Goal: Check status

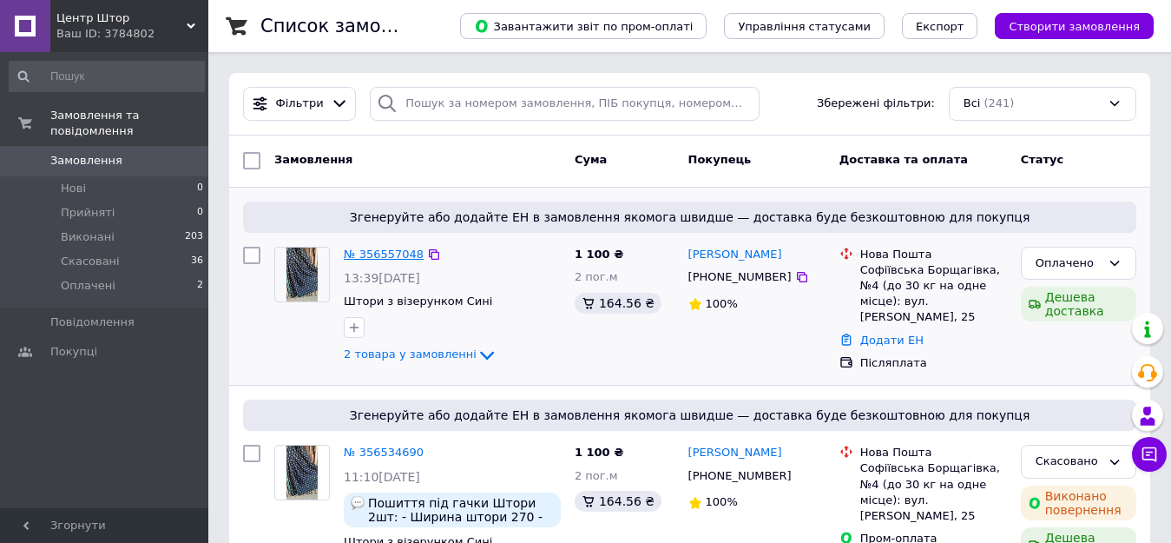
click at [359, 247] on link "№ 356557048" at bounding box center [384, 253] width 80 height 13
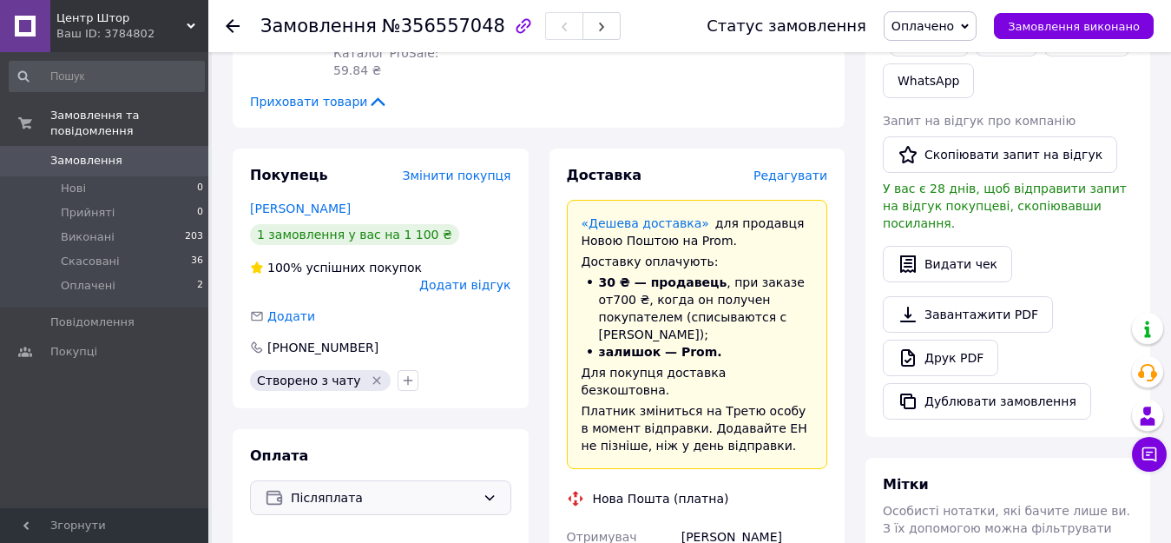
scroll to position [521, 0]
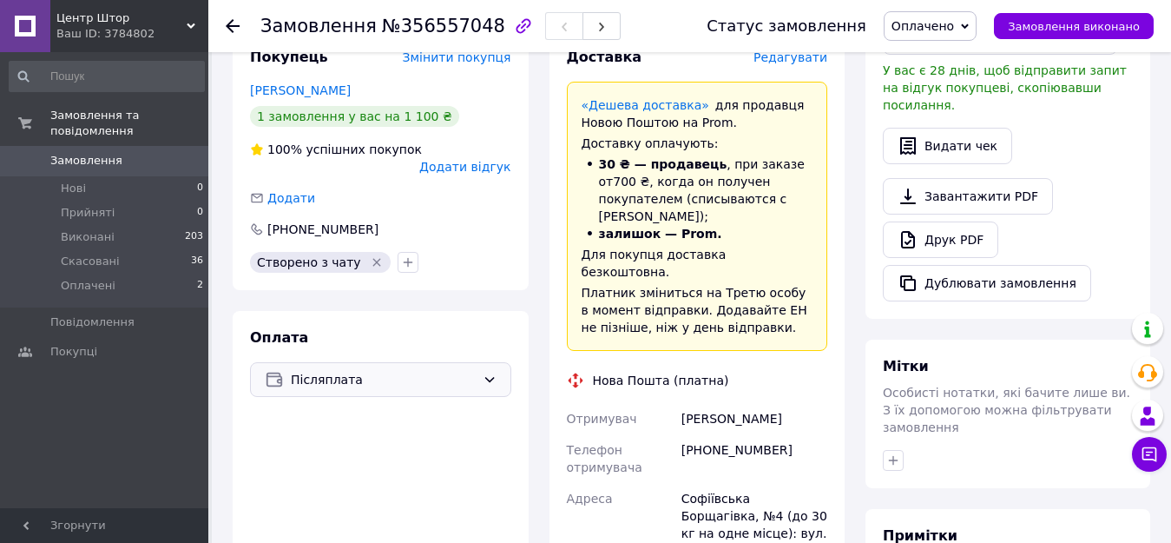
click at [484, 372] on icon at bounding box center [490, 379] width 14 height 14
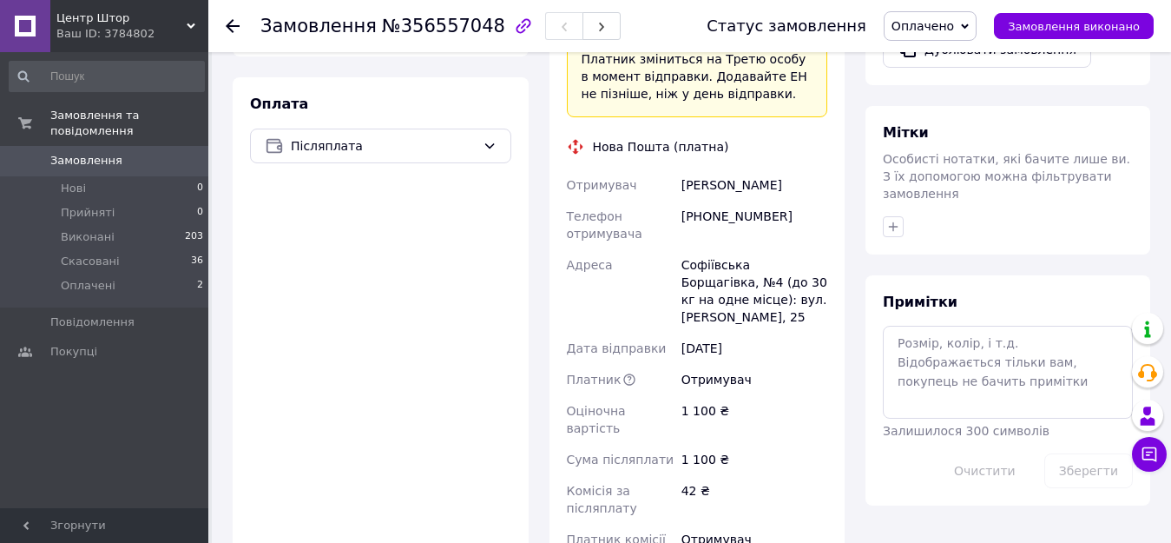
scroll to position [781, 0]
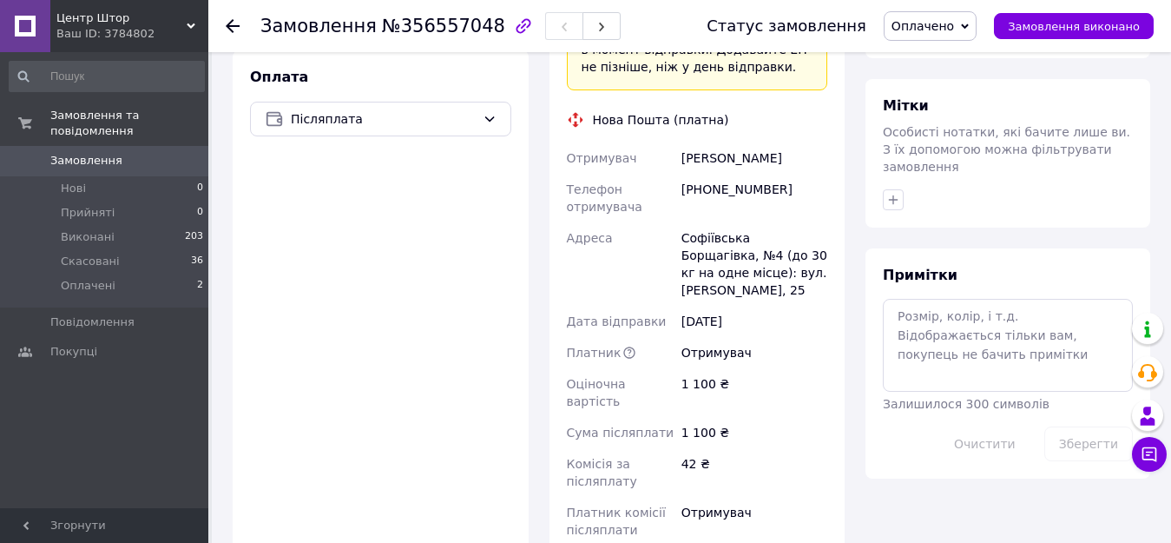
click at [228, 24] on use at bounding box center [233, 26] width 14 height 14
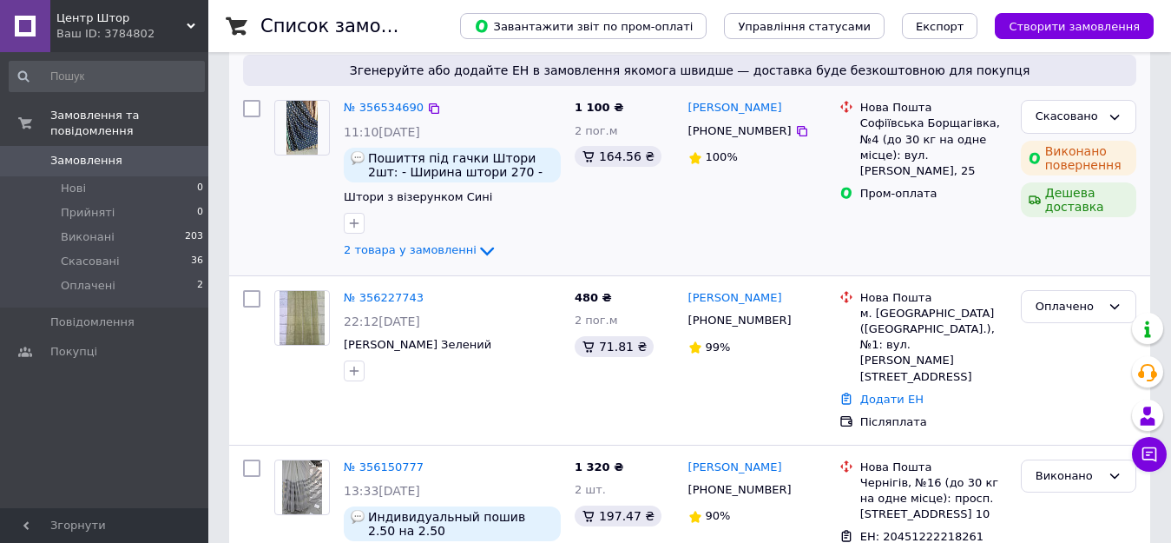
scroll to position [434, 0]
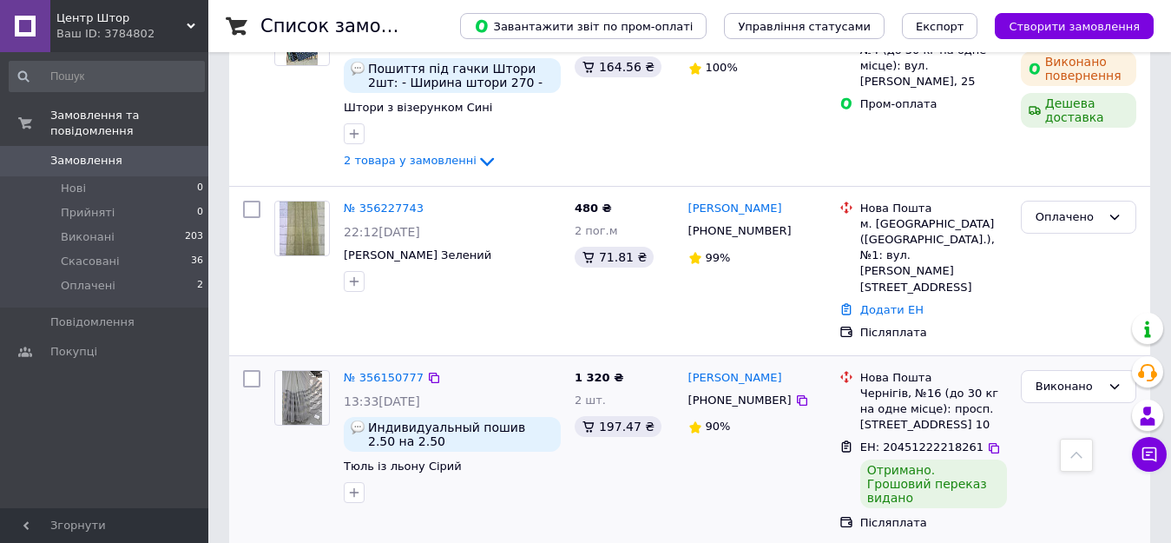
click at [298, 371] on img at bounding box center [302, 398] width 41 height 54
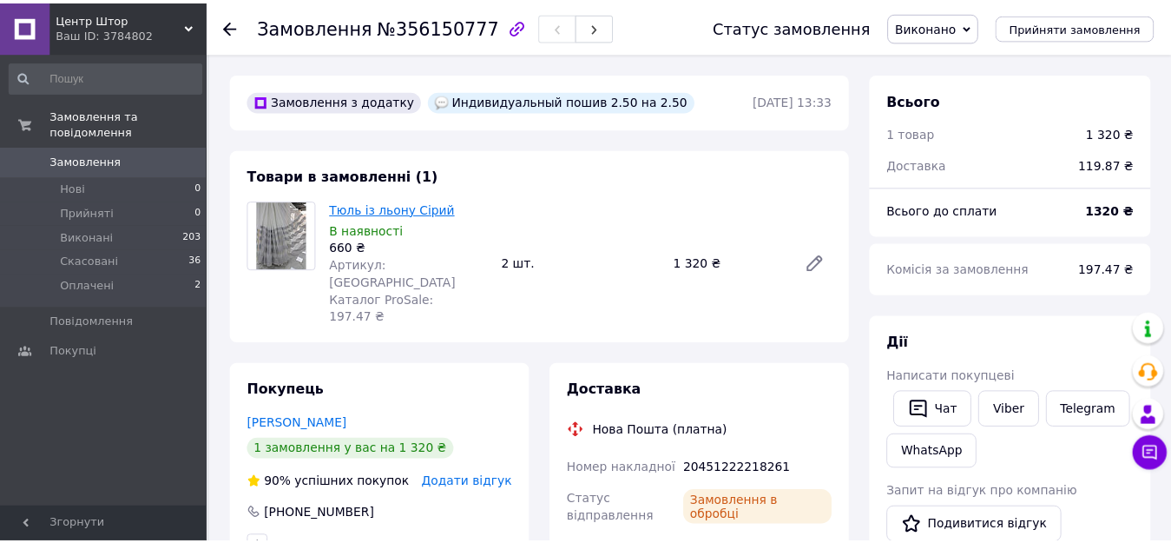
scroll to position [361, 0]
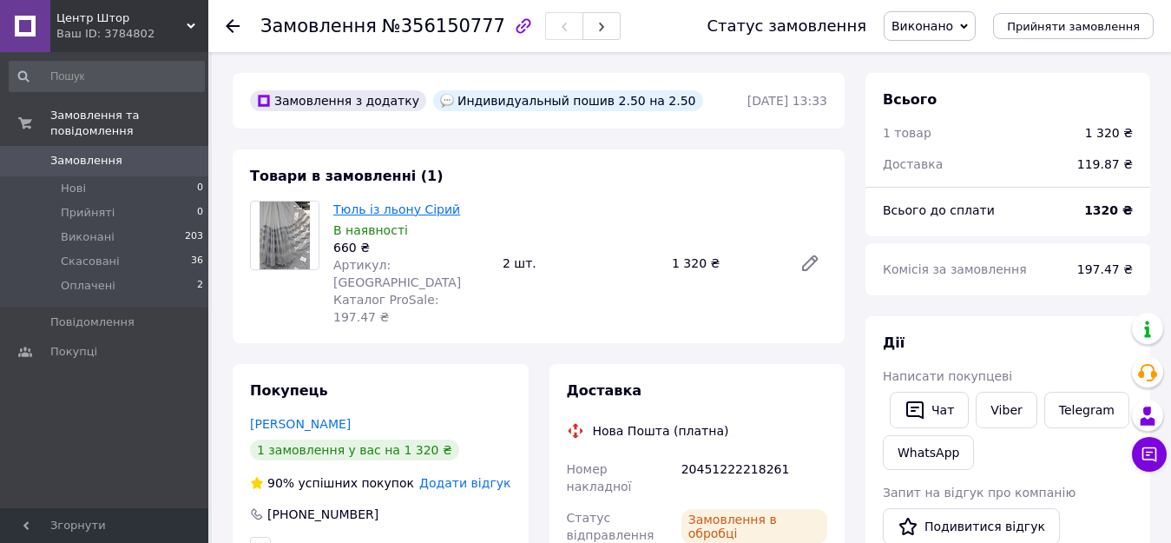
click at [360, 208] on link "Тюль із льону Сірий" at bounding box center [396, 209] width 127 height 14
click at [227, 22] on icon at bounding box center [233, 26] width 14 height 14
